Goal: Navigation & Orientation: Find specific page/section

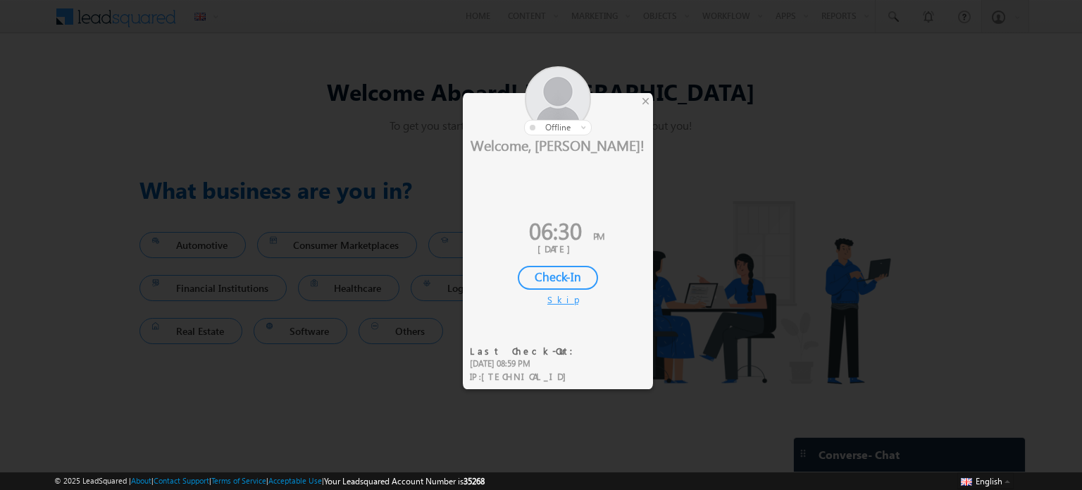
click at [556, 304] on div "Skip" at bounding box center [557, 299] width 21 height 13
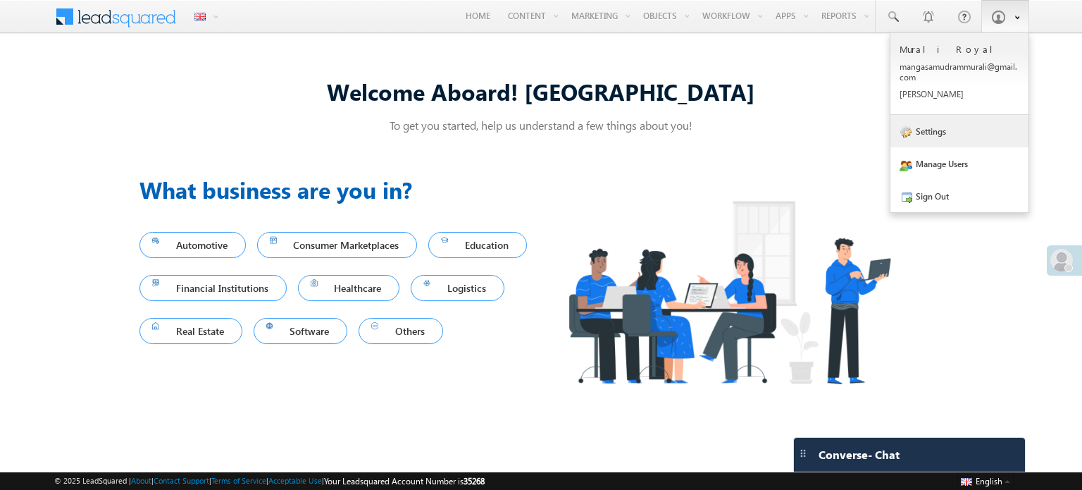
click at [936, 132] on link "Settings" at bounding box center [959, 131] width 138 height 32
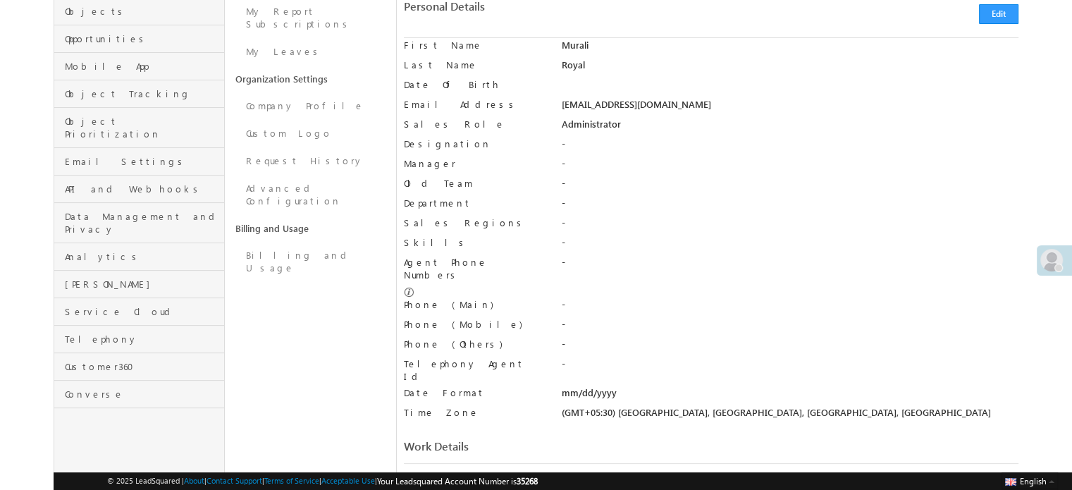
scroll to position [225, 0]
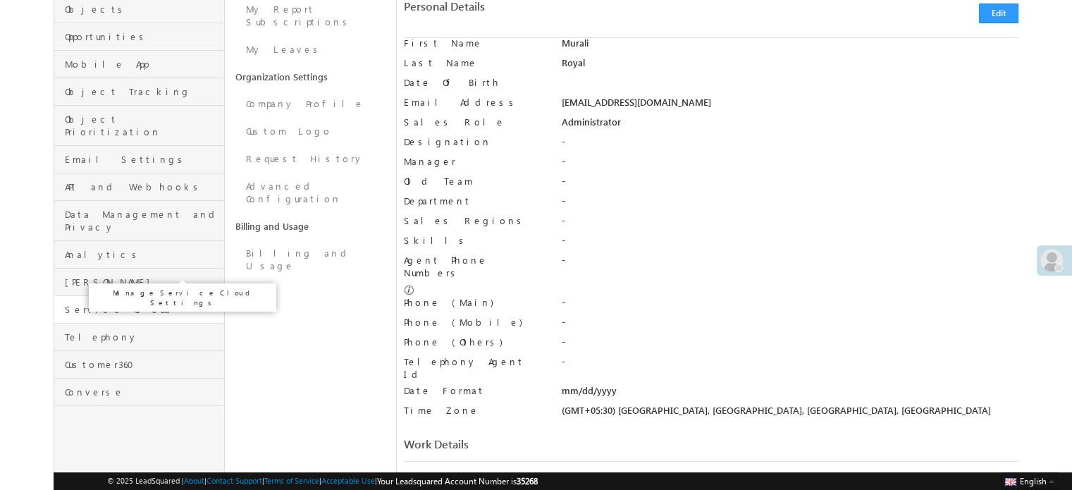
click at [113, 303] on span "Service Cloud" at bounding box center [143, 309] width 156 height 13
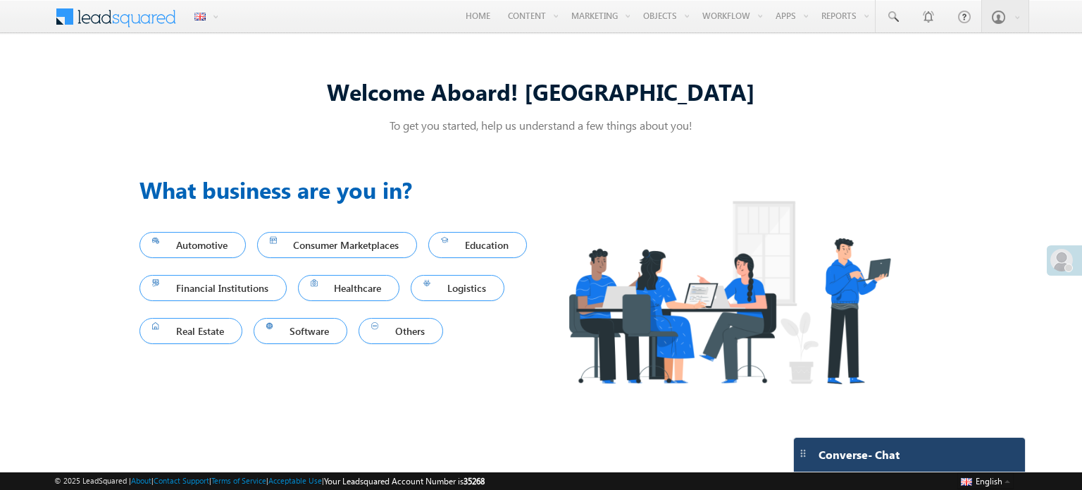
click at [840, 457] on span "Converse - Chat" at bounding box center [859, 454] width 81 height 13
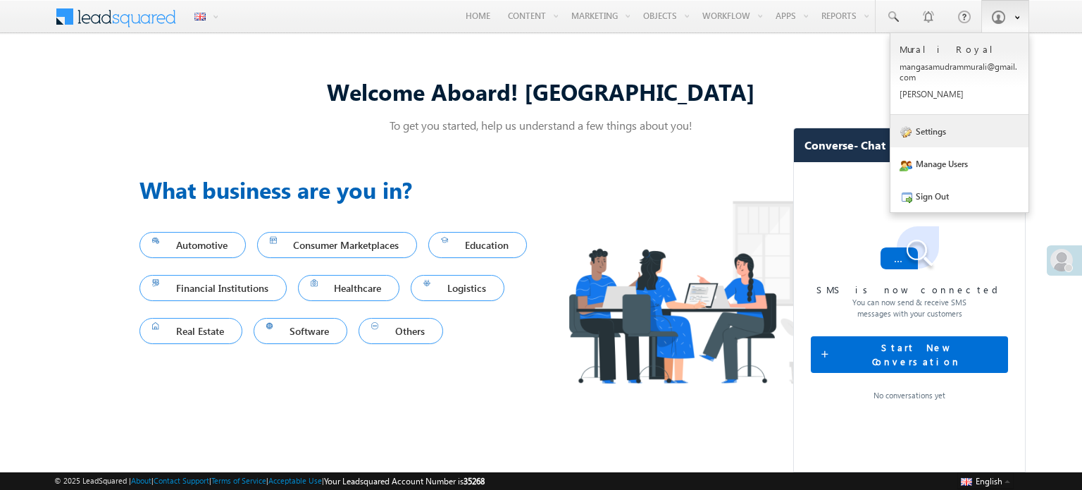
click at [933, 129] on link "Settings" at bounding box center [959, 131] width 138 height 32
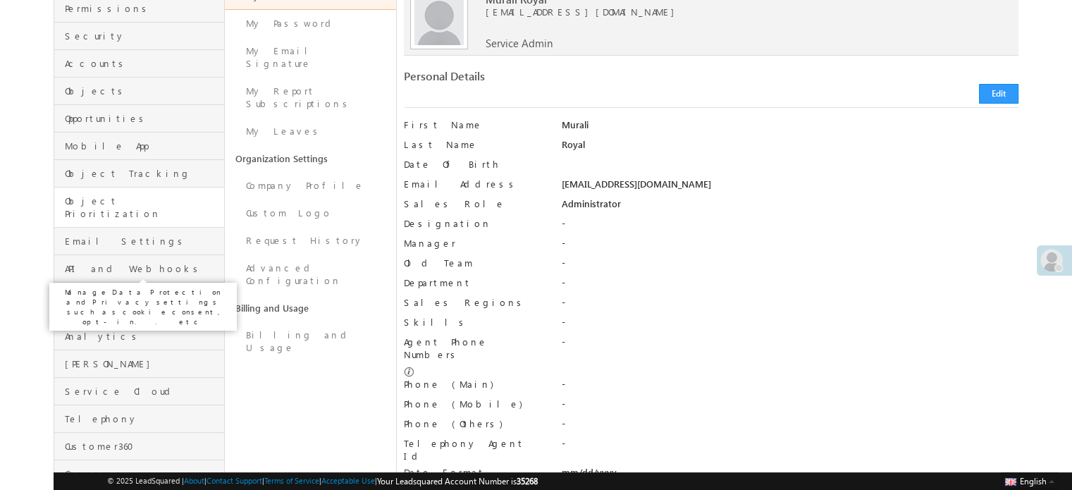
scroll to position [147, 0]
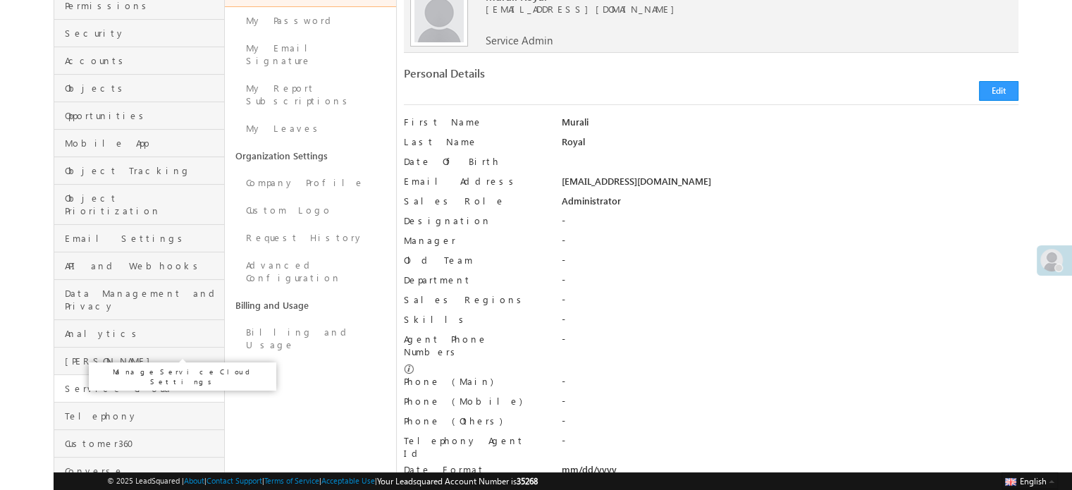
click at [139, 382] on span "Service Cloud" at bounding box center [143, 388] width 156 height 13
